Goal: Contribute content

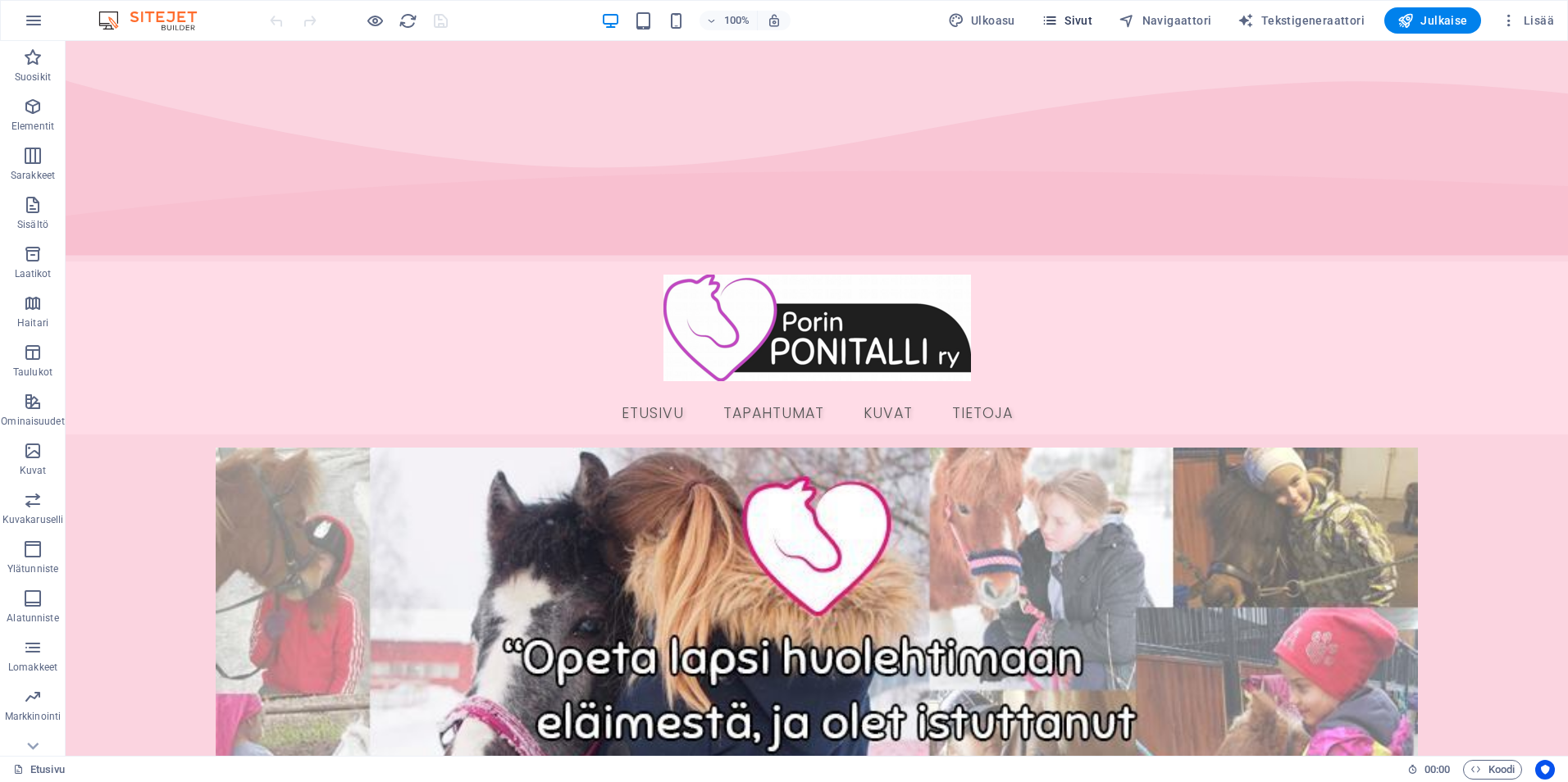
click at [1089, 17] on span "Sivut" at bounding box center [1067, 21] width 51 height 17
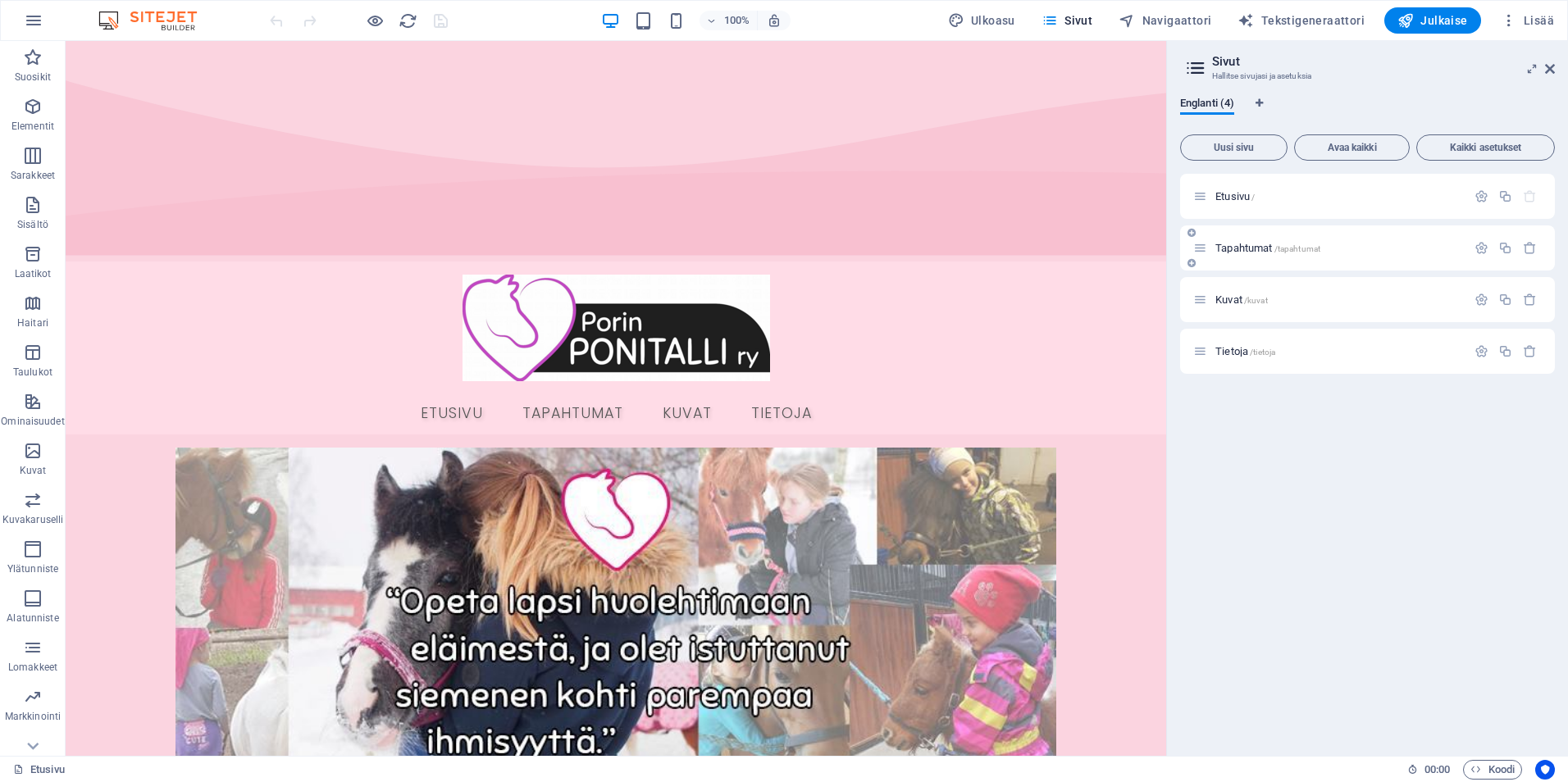
click at [1246, 257] on div "Tapahtumat /tapahtumat" at bounding box center [1367, 248] width 374 height 45
click at [1246, 249] on span "Tapahtumat /tapahtumat" at bounding box center [1268, 248] width 105 height 13
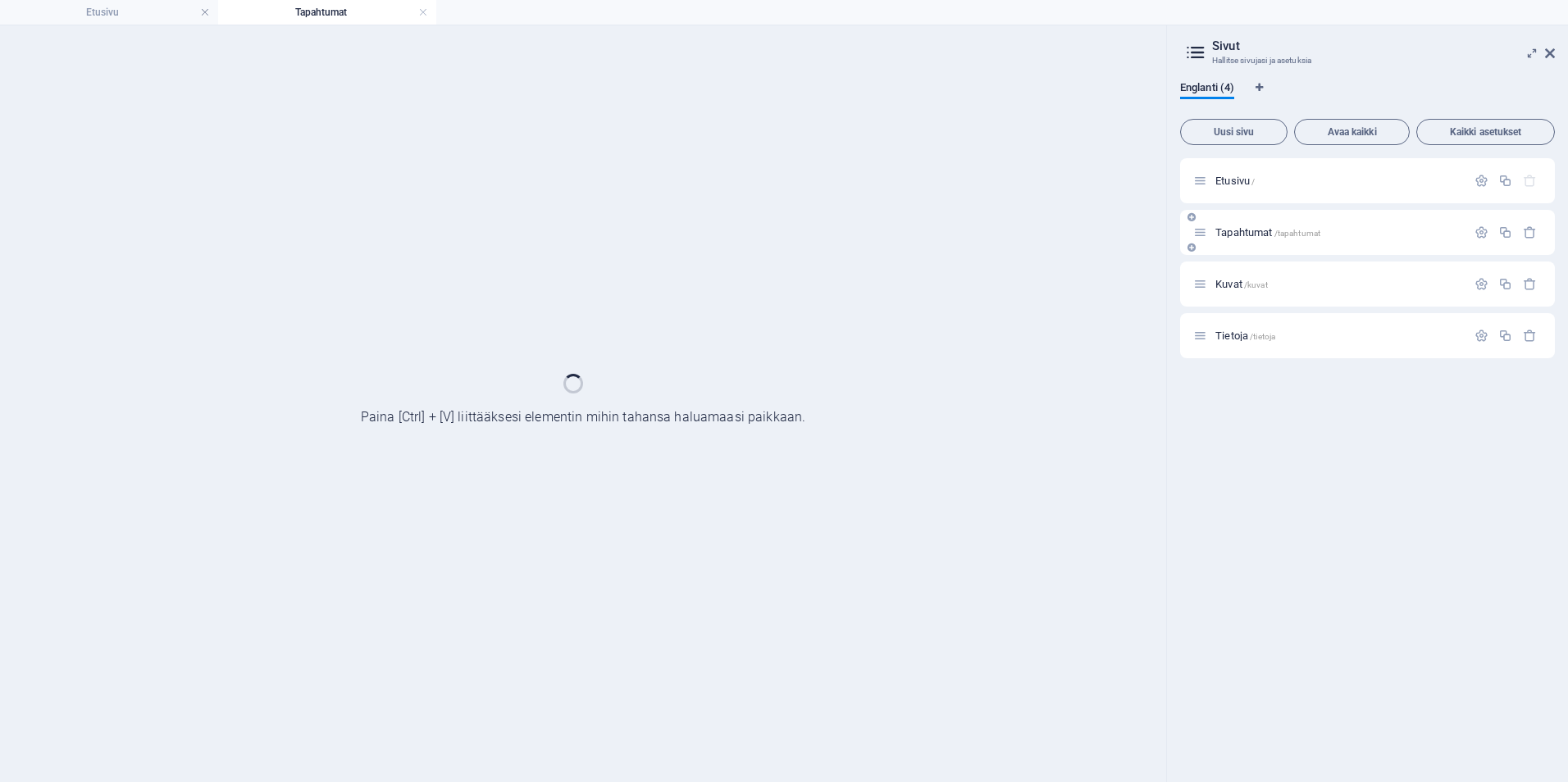
click at [1246, 249] on div "Tapahtumat /tapahtumat" at bounding box center [1367, 233] width 374 height 45
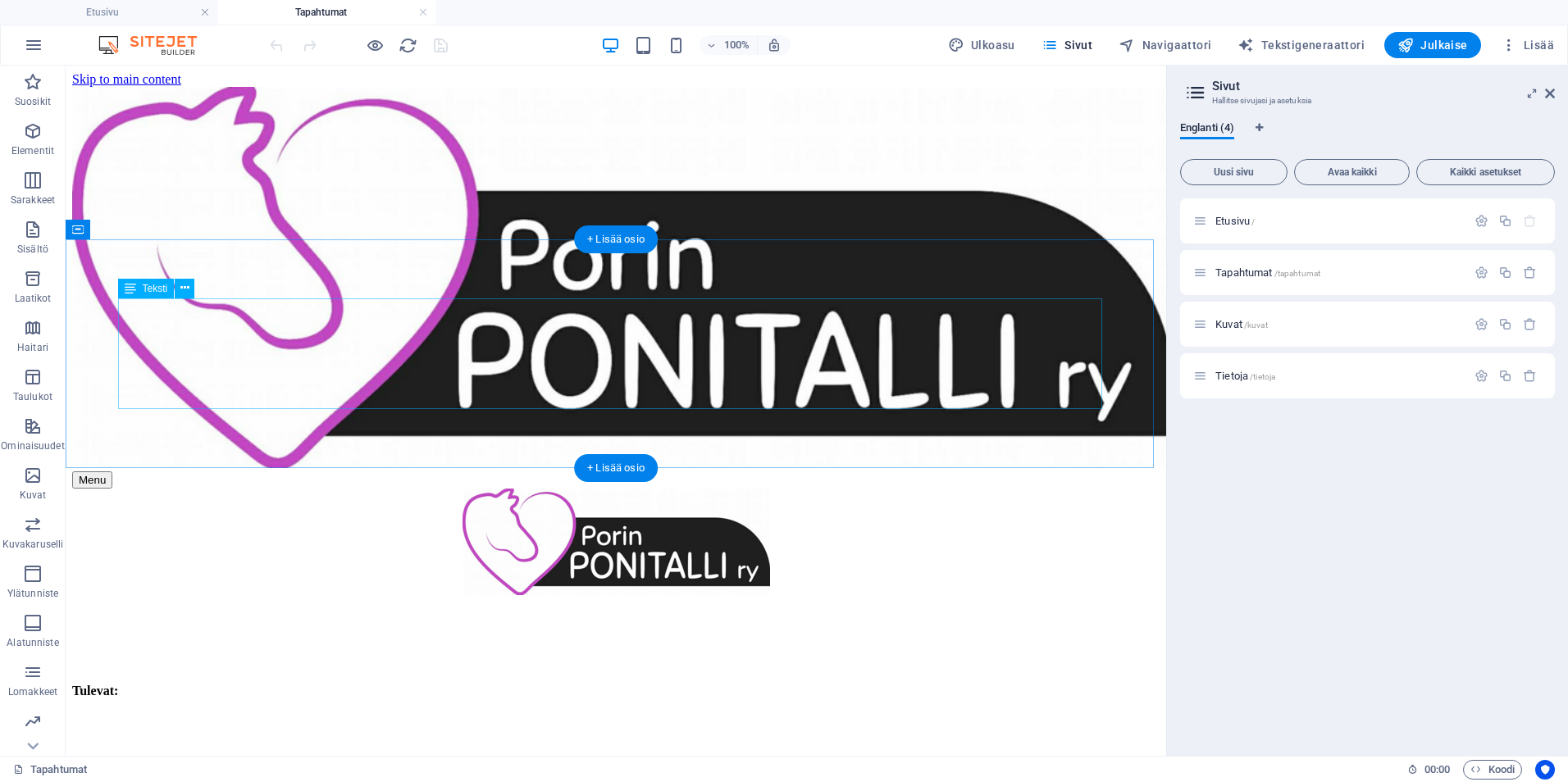
click at [140, 684] on div "Tulevat: Menneet: 19.9.2025 klo 15-16, Hallituksen kokous" at bounding box center [616, 747] width 1088 height 126
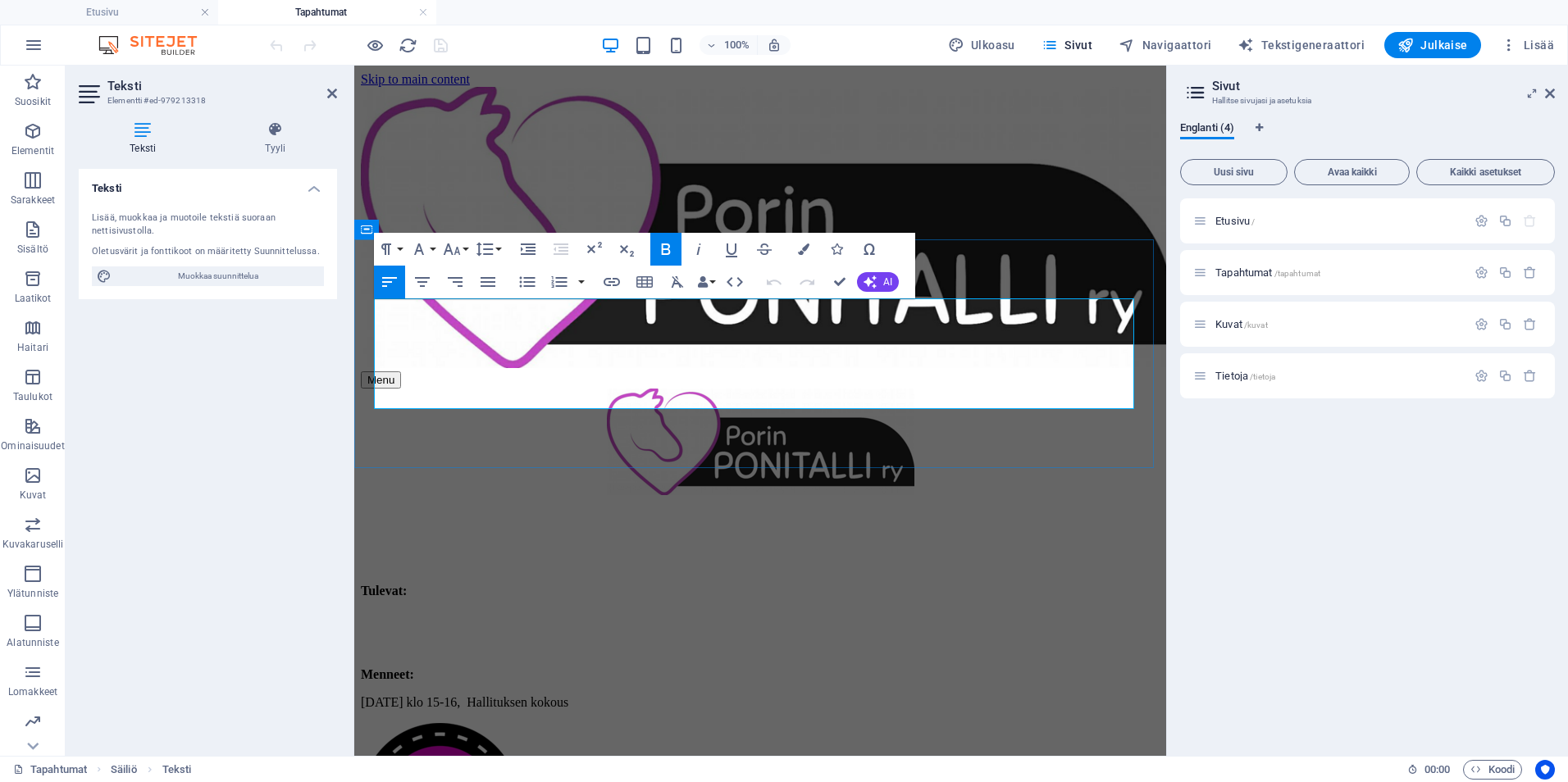
click at [403, 612] on p at bounding box center [760, 619] width 799 height 15
click at [391, 612] on p at bounding box center [760, 619] width 799 height 15
click at [384, 612] on p at bounding box center [760, 619] width 799 height 15
click at [695, 612] on strong "- Myyntitapahtuma, Prisma Mikkolan aulassa, lauantai 25.10.2025 klo 13-17," at bounding box center [528, 619] width 334 height 14
click at [999, 612] on p "- Myyntitapahtuma, Prisma Mikkolan aulassa, lauantaina 25.10.2025 klo 13-17," at bounding box center [760, 619] width 799 height 15
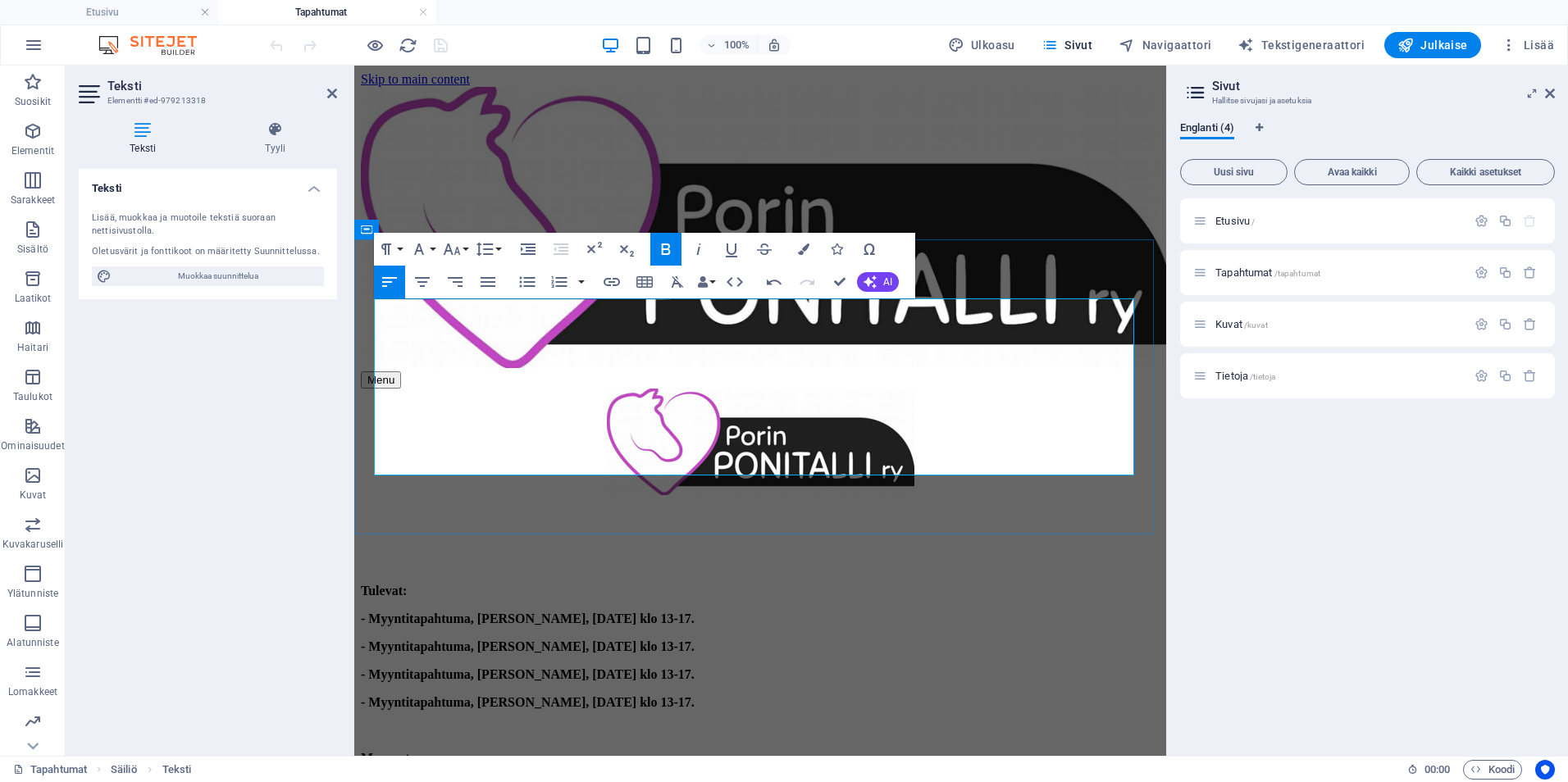
click at [1000, 612] on p "- Myyntitapahtuma, Prisma Mikkolan aulassa, lauantaina 25.10.2025 klo 13-17." at bounding box center [760, 619] width 799 height 15
drag, startPoint x: 1077, startPoint y: 332, endPoint x: 960, endPoint y: 343, distance: 117.5
click at [961, 584] on div "Tulevat: - Myyntitapahtuma, Prisma Mikkolan aulassa, lauantaina 25.10.2025 klo …" at bounding box center [760, 688] width 799 height 210
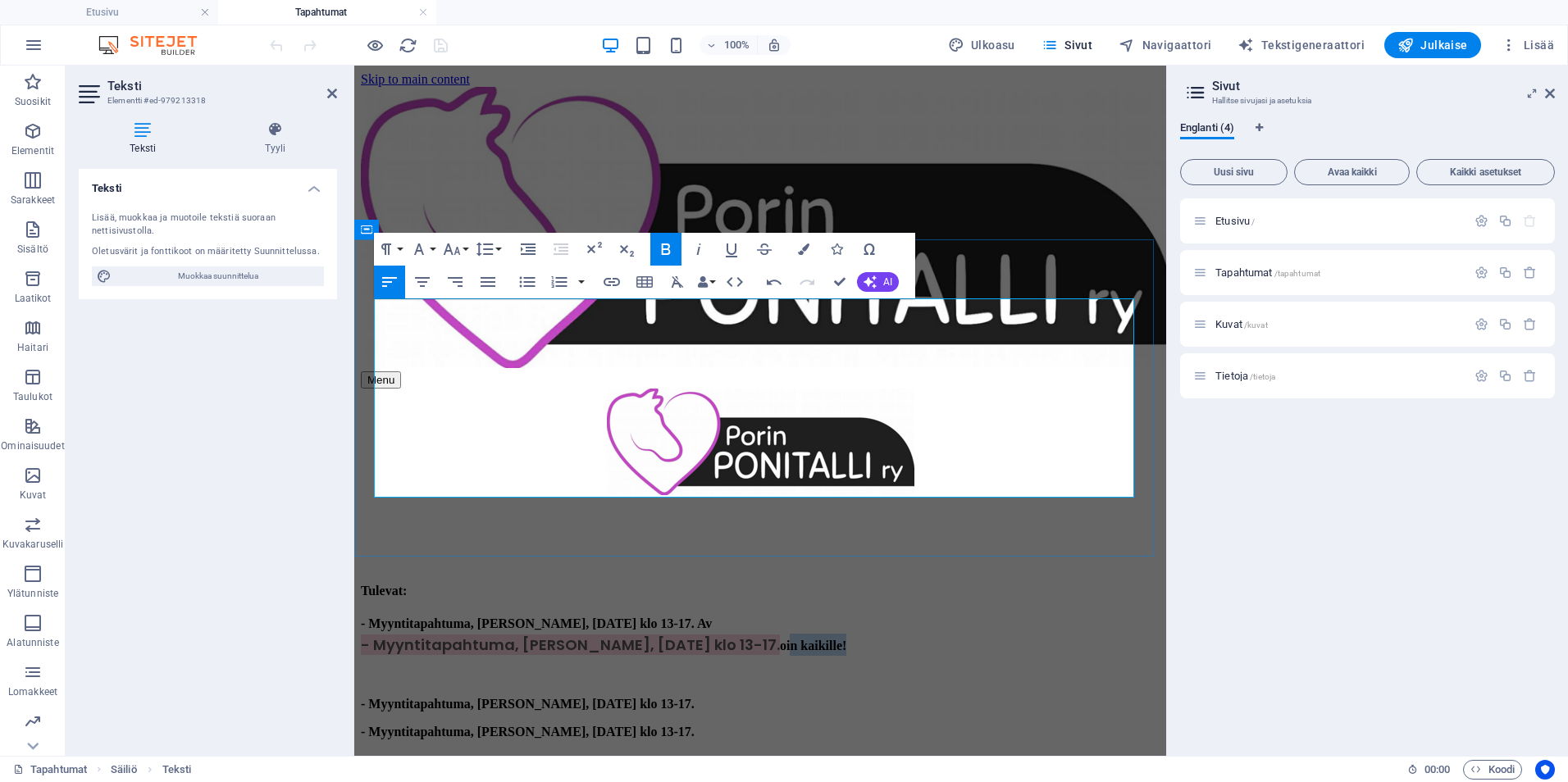
drag, startPoint x: 1065, startPoint y: 349, endPoint x: 977, endPoint y: 348, distance: 88.0
click at [977, 612] on p "- Myyntitapahtuma, Prisma Mikkolan aulassa, lauantaina 25.10.2025 klo 13-17. Av…" at bounding box center [760, 633] width 799 height 44
click at [979, 670] on p at bounding box center [760, 676] width 799 height 15
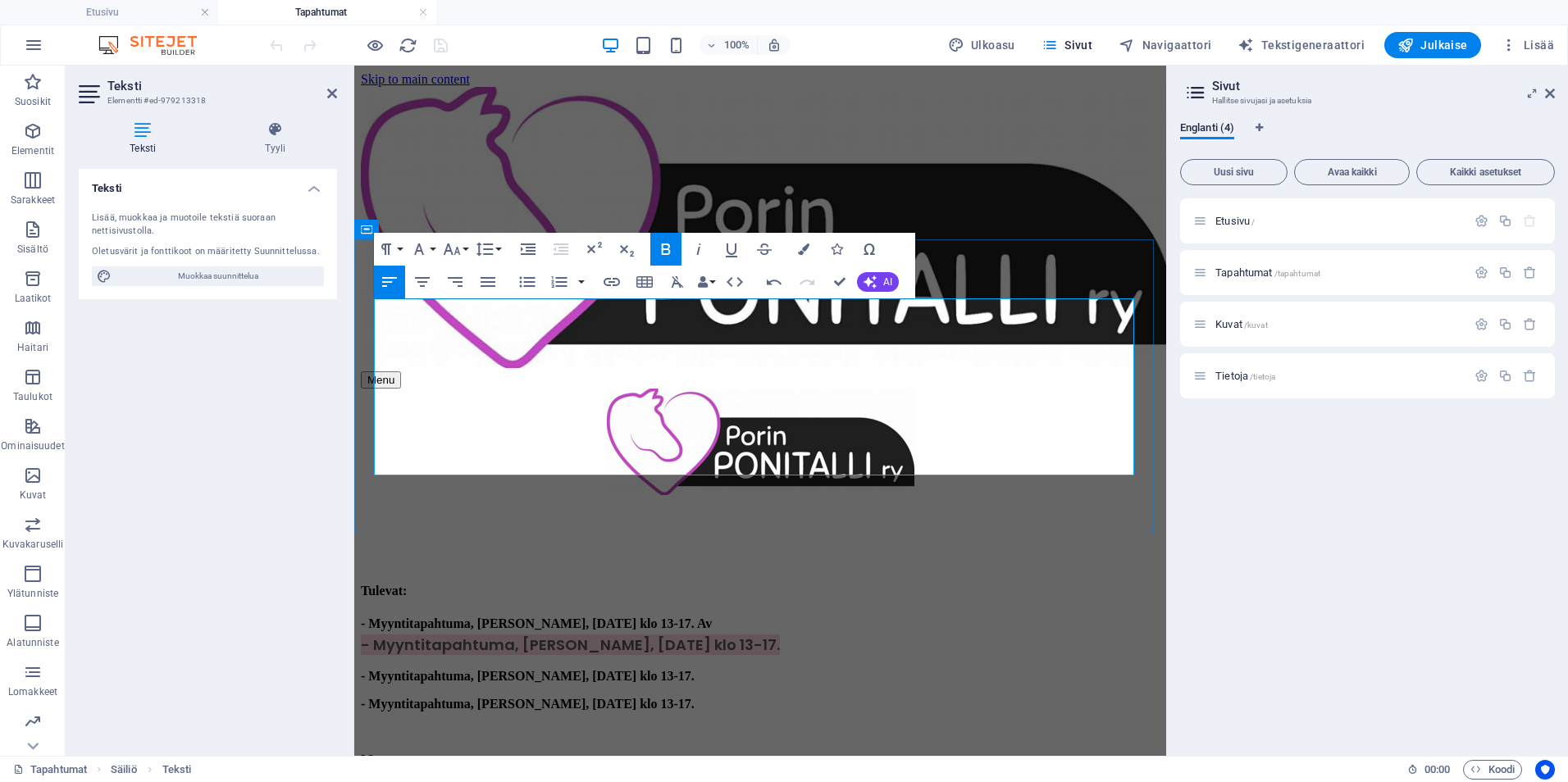
drag, startPoint x: 994, startPoint y: 327, endPoint x: 971, endPoint y: 331, distance: 23.3
click at [971, 612] on p "- Myyntitapahtuma, Prisma Mikkolan aulassa, lauantaina 25.10.2025 klo 13-17. Av…" at bounding box center [760, 633] width 799 height 44
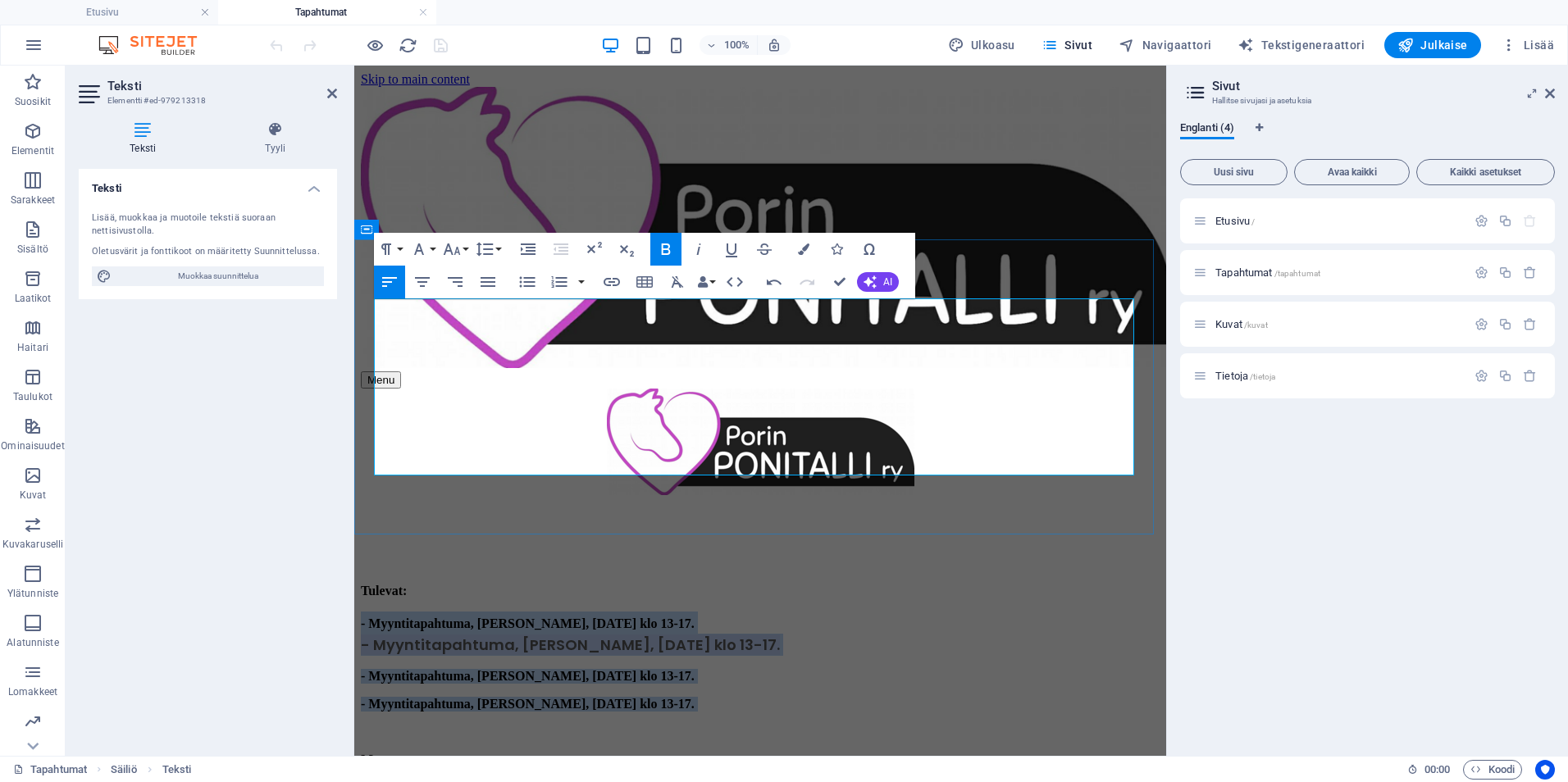
drag, startPoint x: 983, startPoint y: 409, endPoint x: 374, endPoint y: 333, distance: 613.7
click at [374, 584] on div "Tulevat: - Myyntitapahtuma, Prisma Mikkolan aulassa, lauantaina 25.10.2025 klo …" at bounding box center [760, 689] width 799 height 211
click at [663, 243] on icon "button" at bounding box center [666, 249] width 9 height 12
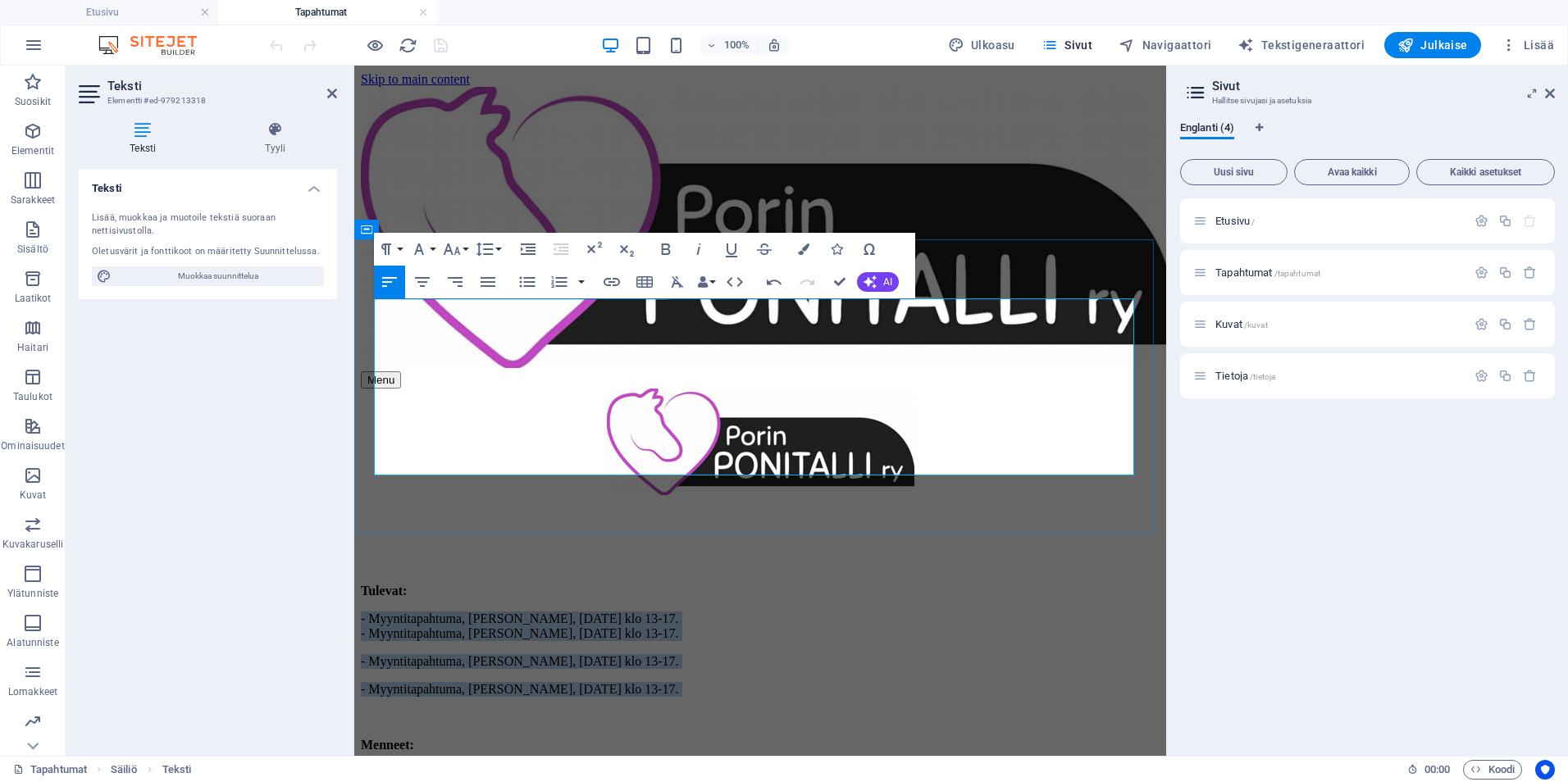
click at [961, 682] on p "- Myyntitapahtuma, Prisma Mikkolan aulassa, lauantaina 15.11.2025 klo 13-17." at bounding box center [760, 689] width 799 height 15
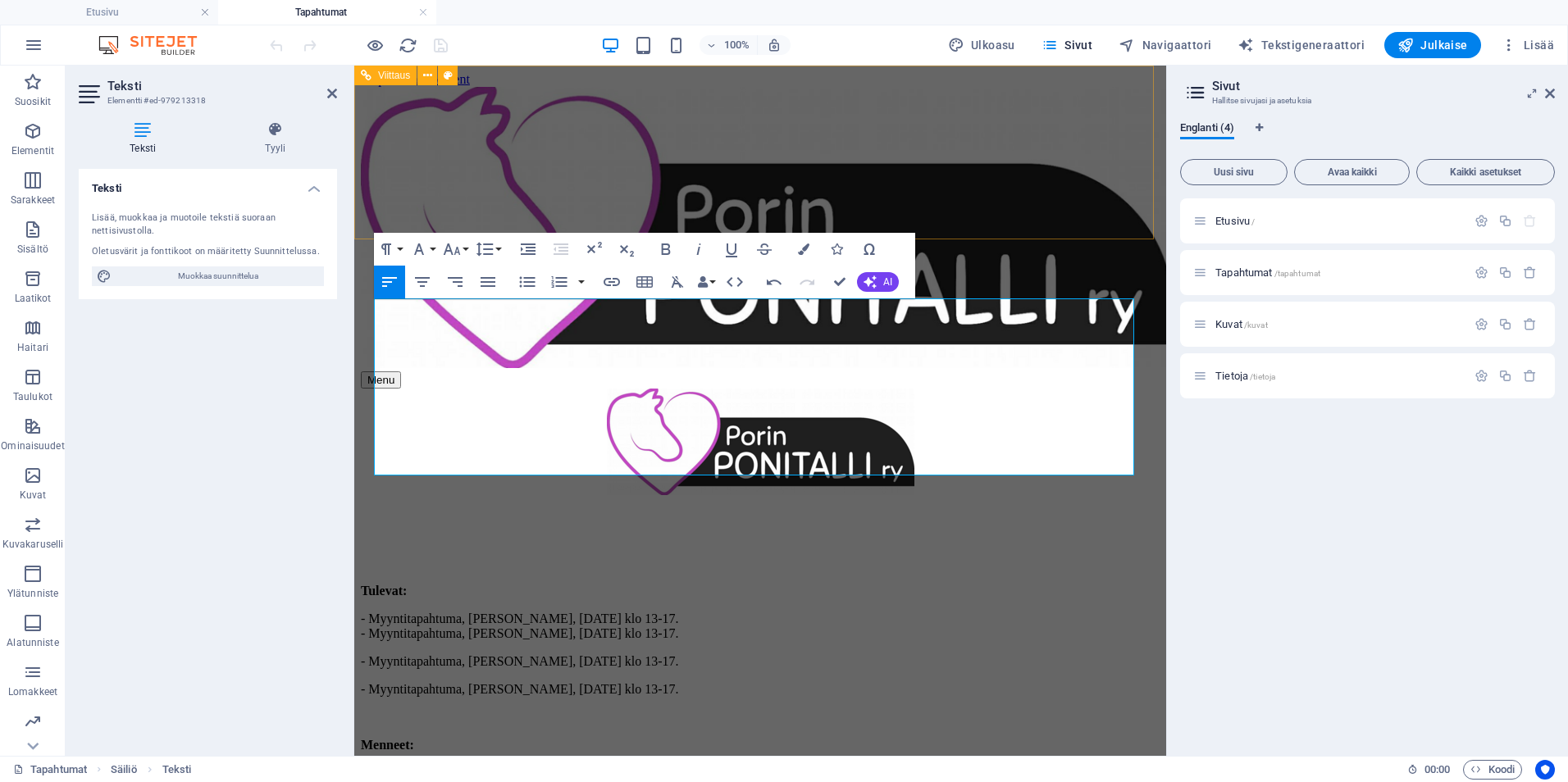
click at [1104, 584] on div "Tulevat: - Myyntitapahtuma, Prisma Mikkolan aulassa, lauantaina 25.10.2025 klo …" at bounding box center [760, 681] width 799 height 196
click at [1159, 584] on div "Tulevat: - Myyntitapahtuma, Prisma Mikkolan aulassa, lauantaina 25.10.2025 klo …" at bounding box center [760, 681] width 799 height 196
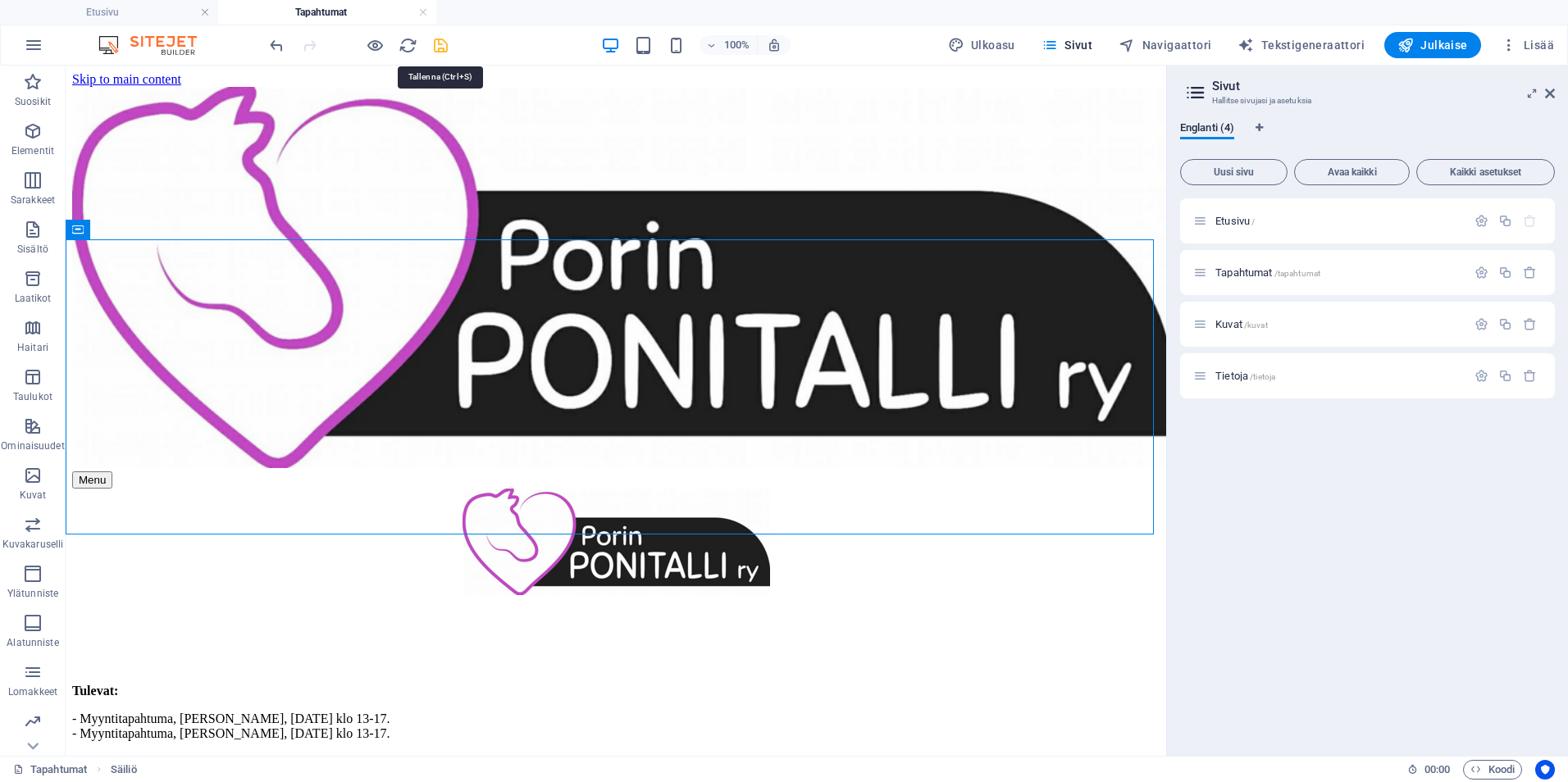
click at [437, 39] on icon "save" at bounding box center [440, 45] width 19 height 19
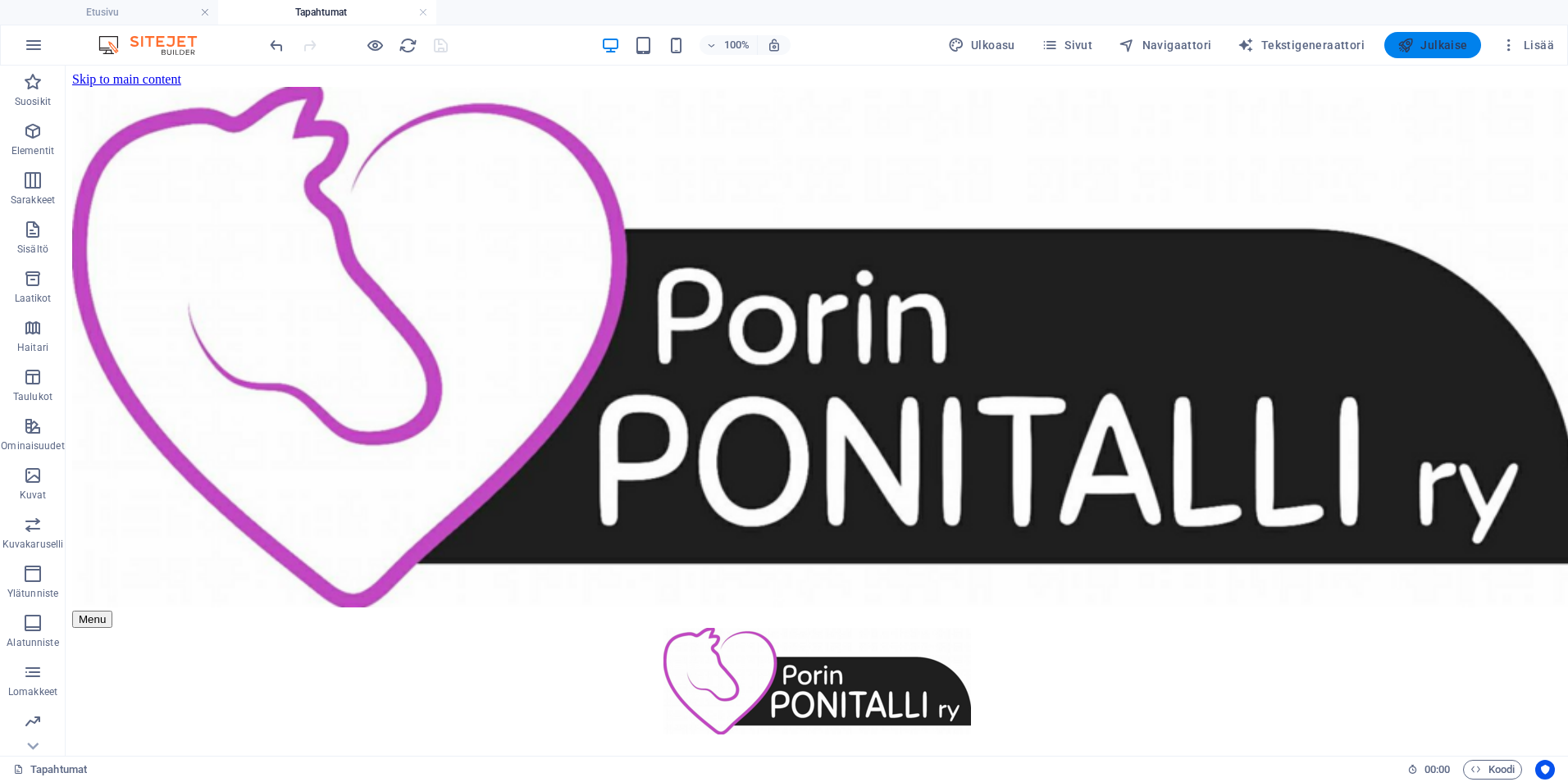
click at [1413, 51] on icon "button" at bounding box center [1406, 45] width 17 height 17
